Goal: Information Seeking & Learning: Check status

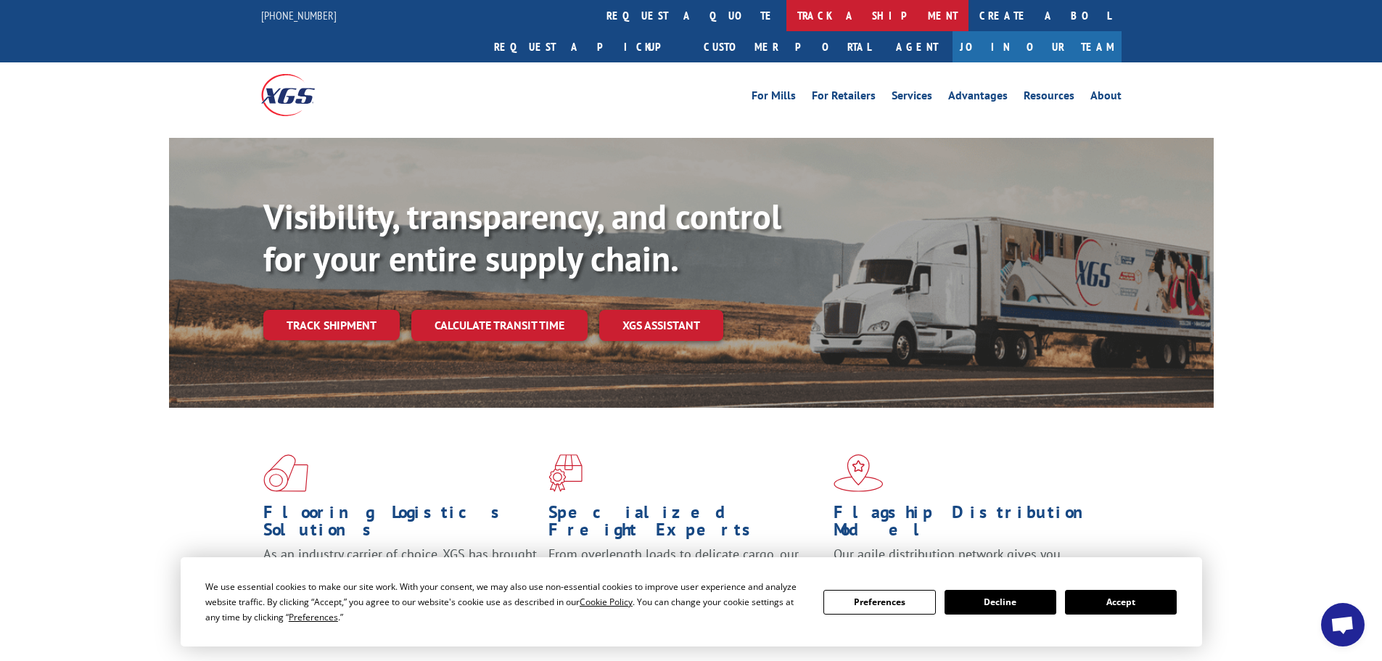
click at [786, 9] on link "track a shipment" at bounding box center [877, 15] width 182 height 31
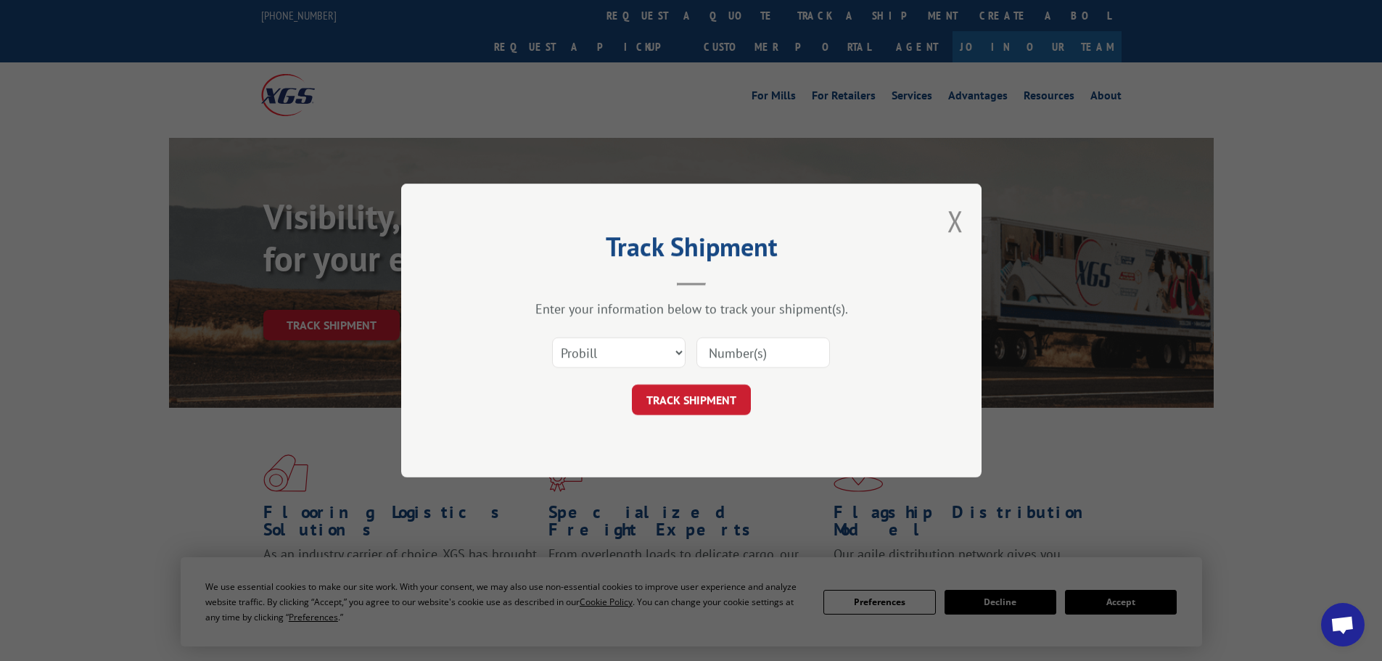
drag, startPoint x: 580, startPoint y: 357, endPoint x: 743, endPoint y: 373, distance: 164.0
click at [749, 376] on form "Select category... Probill BOL PO TRACK SHIPMENT" at bounding box center [691, 372] width 435 height 86
click at [729, 351] on input at bounding box center [762, 352] width 133 height 30
paste input "17496632"
type input "17496632"
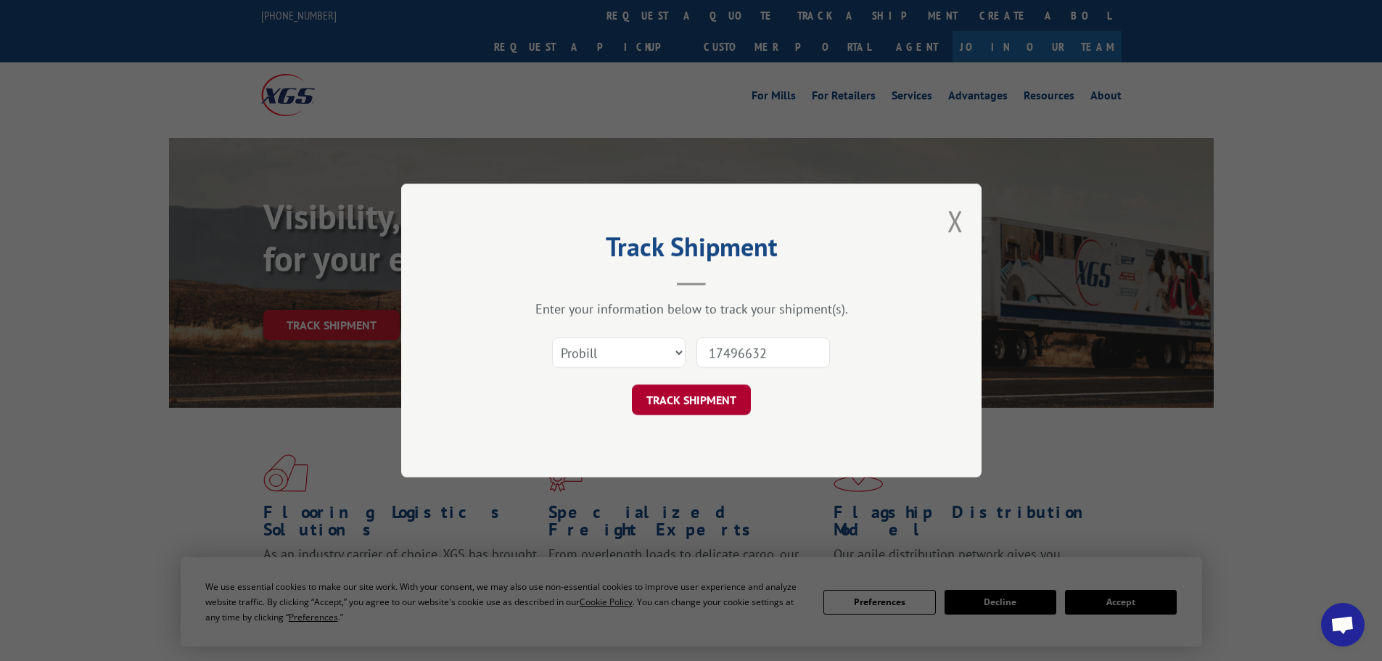
click at [690, 412] on button "TRACK SHIPMENT" at bounding box center [691, 399] width 119 height 30
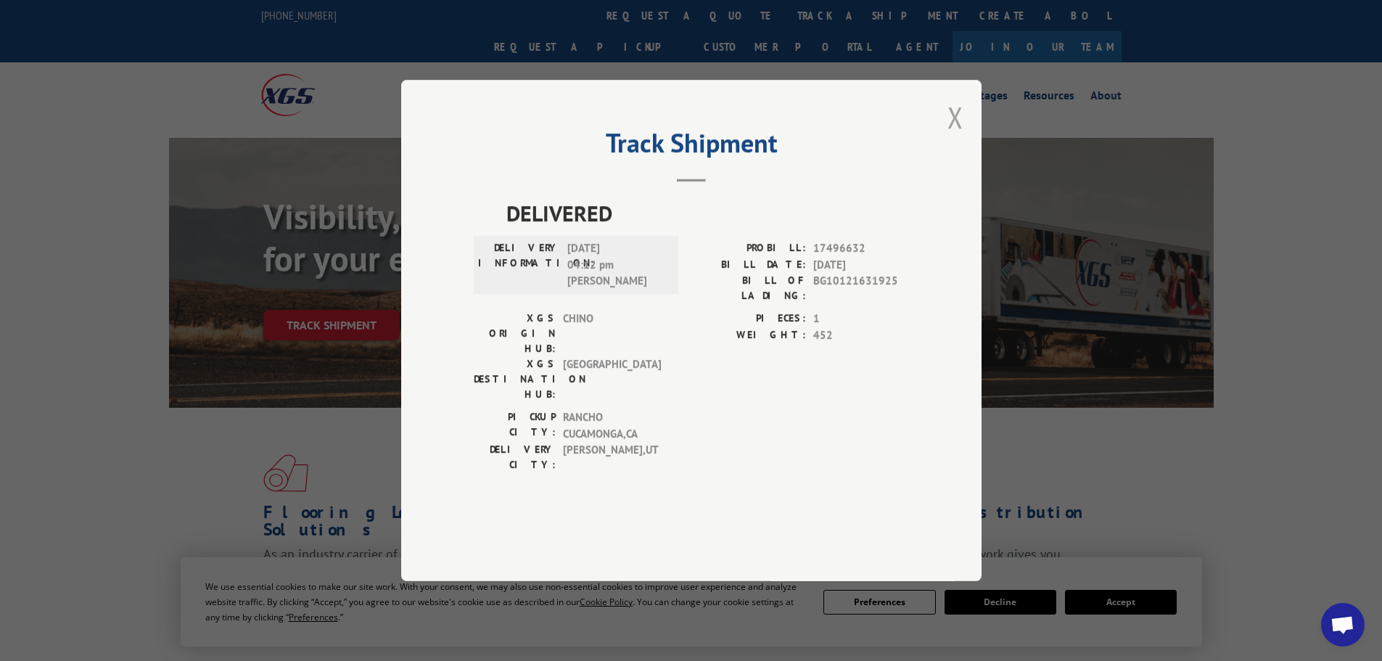
click at [957, 136] on button "Close modal" at bounding box center [955, 117] width 16 height 38
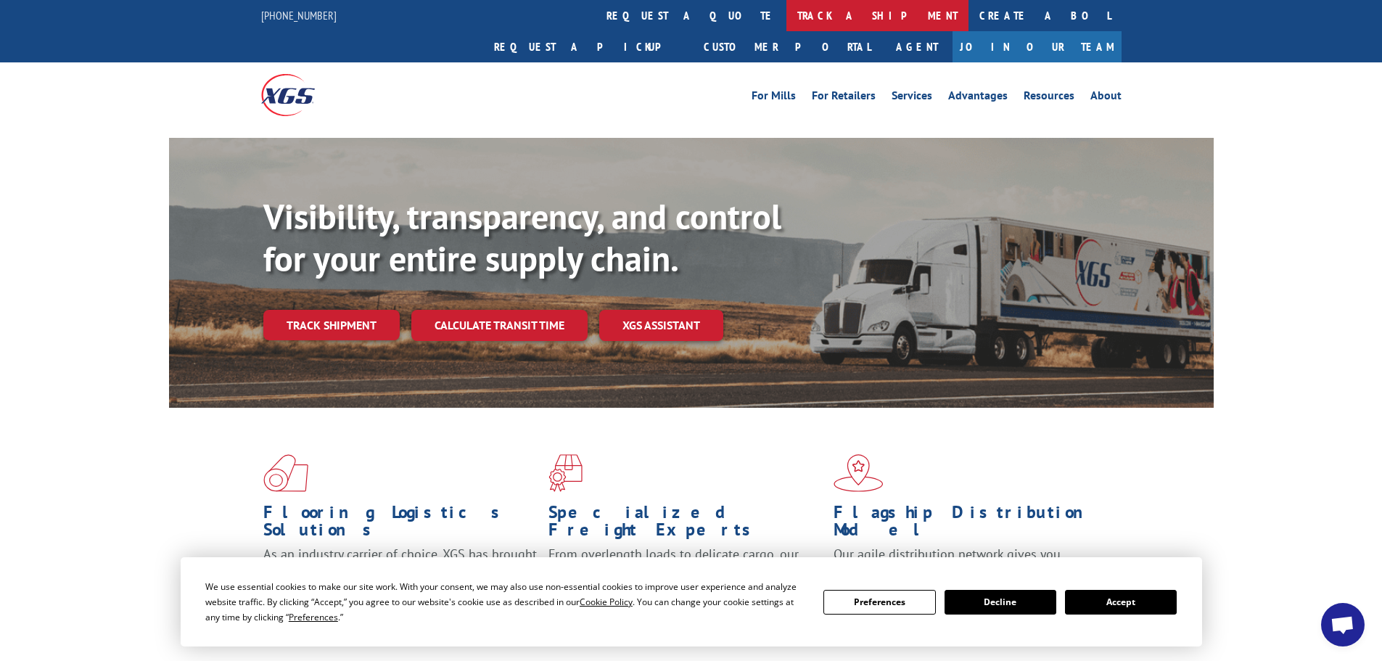
click at [786, 7] on link "track a shipment" at bounding box center [877, 15] width 182 height 31
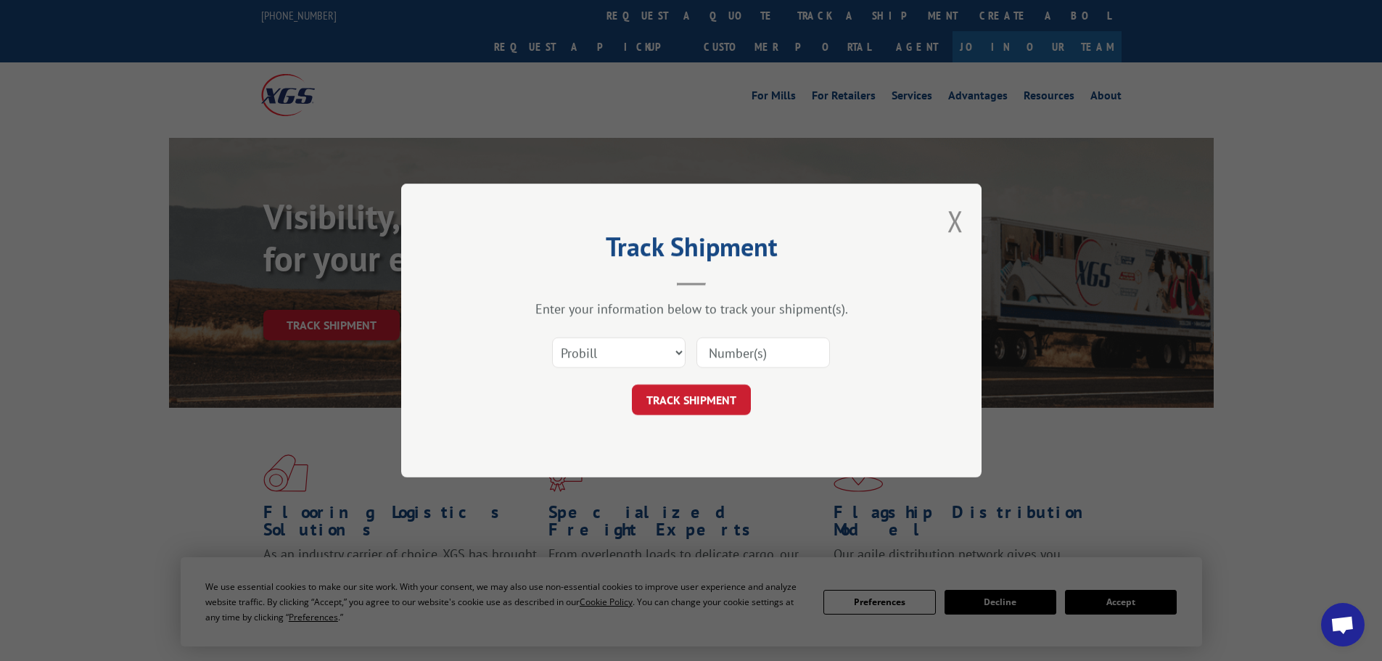
paste input "17672717"
type input "17672717"
click at [706, 395] on button "TRACK SHIPMENT" at bounding box center [691, 399] width 119 height 30
